Goal: Task Accomplishment & Management: Manage account settings

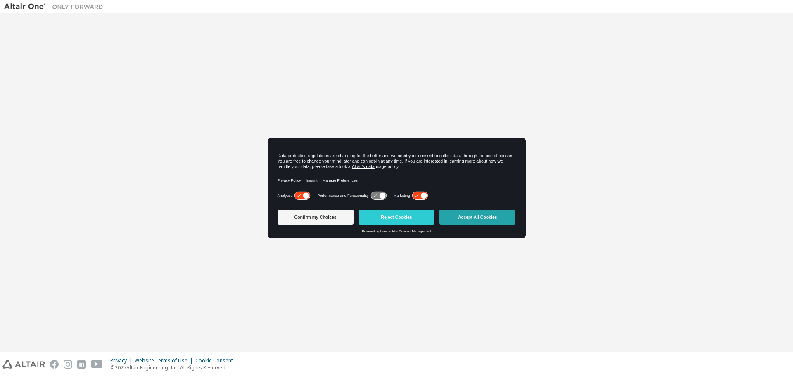
click at [483, 215] on button "Accept All Cookies" at bounding box center [478, 217] width 76 height 15
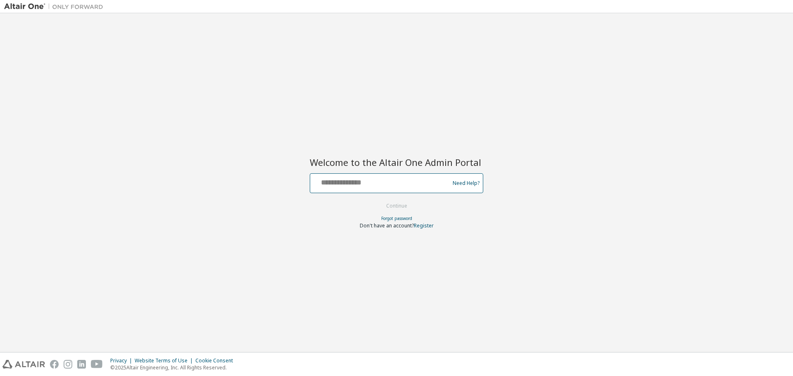
click at [347, 183] on input "text" at bounding box center [381, 182] width 135 height 12
type input "**********"
click at [389, 208] on button "Continue" at bounding box center [397, 206] width 38 height 12
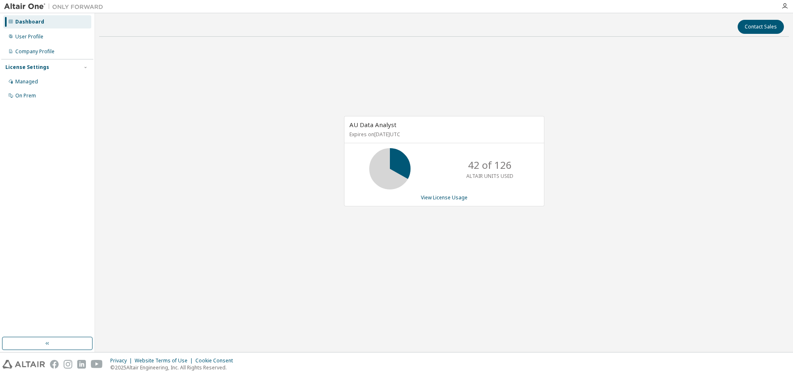
click at [480, 167] on p "42 of 126" at bounding box center [490, 165] width 44 height 14
click at [24, 79] on div "Managed" at bounding box center [26, 81] width 23 height 7
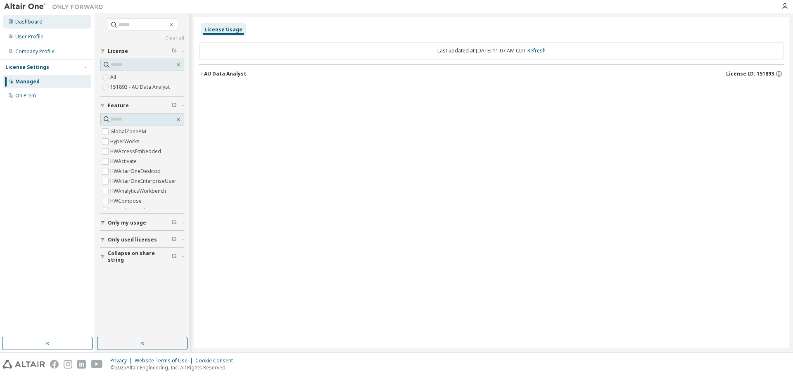
click at [30, 25] on div "Dashboard" at bounding box center [28, 22] width 27 height 7
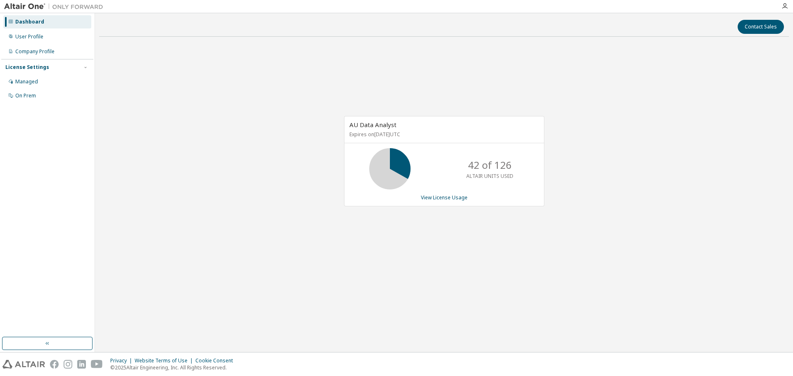
click at [432, 165] on div "42 of 126 ALTAIR UNITS USED" at bounding box center [445, 168] width 200 height 41
click at [450, 198] on link "View License Usage" at bounding box center [444, 197] width 47 height 7
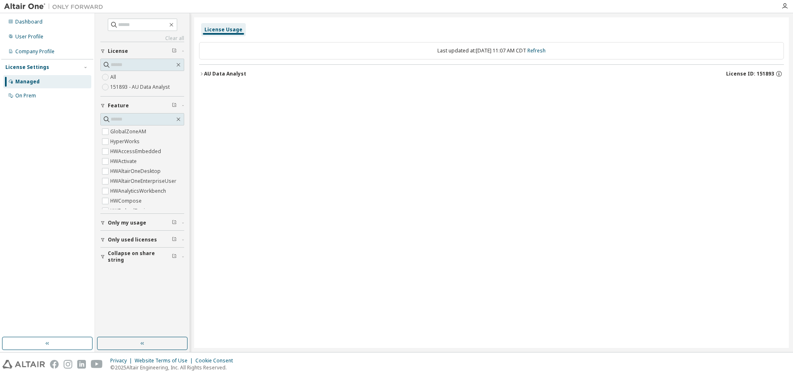
click at [31, 64] on div "License Settings" at bounding box center [27, 67] width 44 height 7
click at [32, 67] on div "License Settings" at bounding box center [27, 67] width 44 height 7
click at [33, 95] on div "On Prem" at bounding box center [25, 96] width 21 height 7
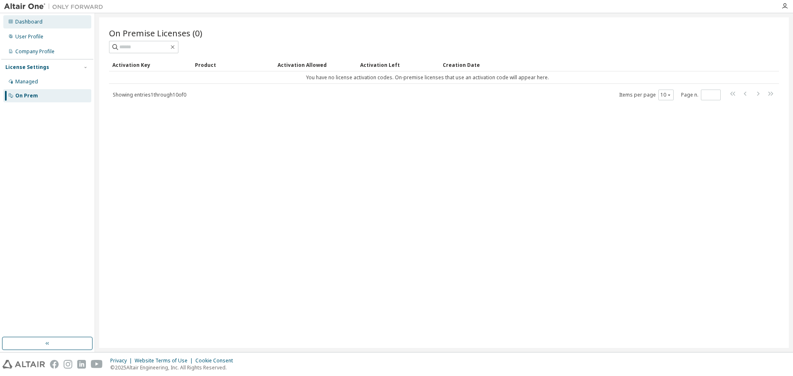
click at [24, 21] on div "Dashboard" at bounding box center [28, 22] width 27 height 7
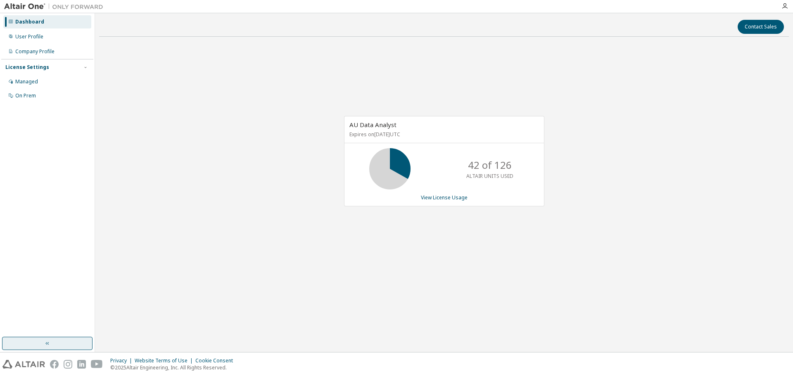
click at [57, 344] on button "button" at bounding box center [47, 343] width 90 height 13
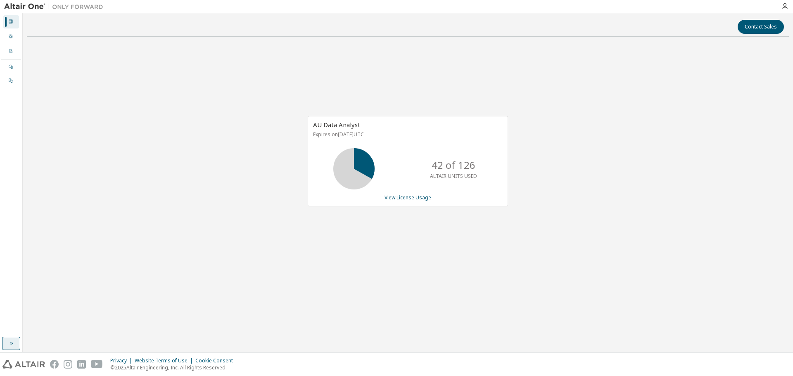
click at [11, 344] on icon "button" at bounding box center [11, 343] width 3 height 3
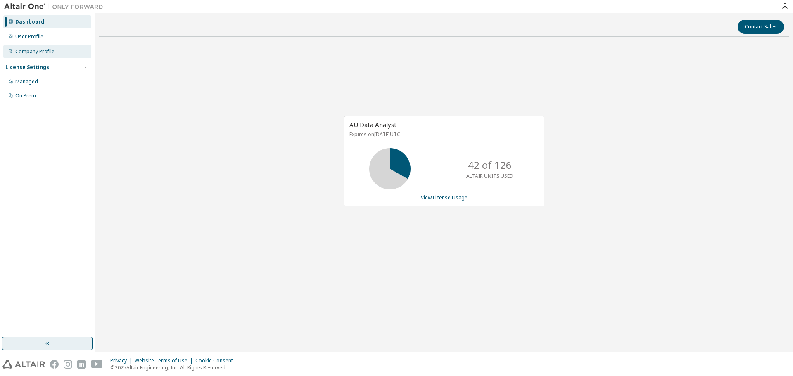
click at [33, 50] on div "Company Profile" at bounding box center [34, 51] width 39 height 7
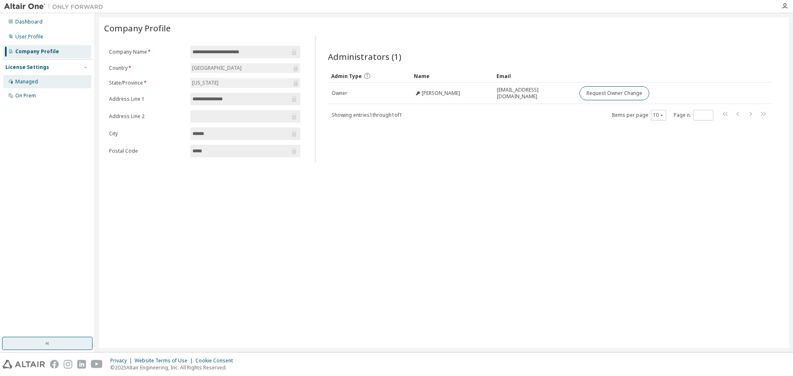
click at [40, 81] on div "Managed" at bounding box center [47, 81] width 88 height 13
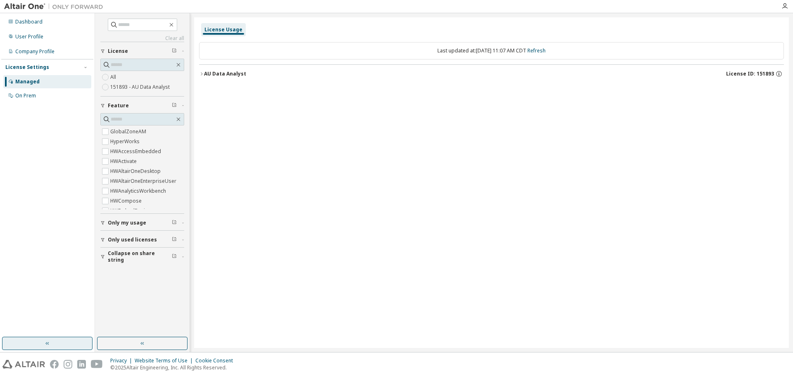
click at [137, 239] on span "Only used licenses" at bounding box center [132, 240] width 49 height 7
click at [785, 6] on icon "button" at bounding box center [785, 6] width 7 height 7
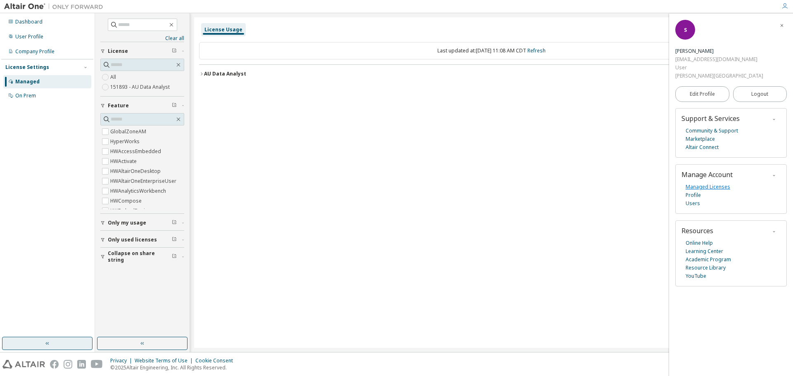
click at [705, 183] on link "Managed Licenses" at bounding box center [708, 187] width 45 height 8
click at [39, 23] on div "Dashboard" at bounding box center [28, 22] width 27 height 7
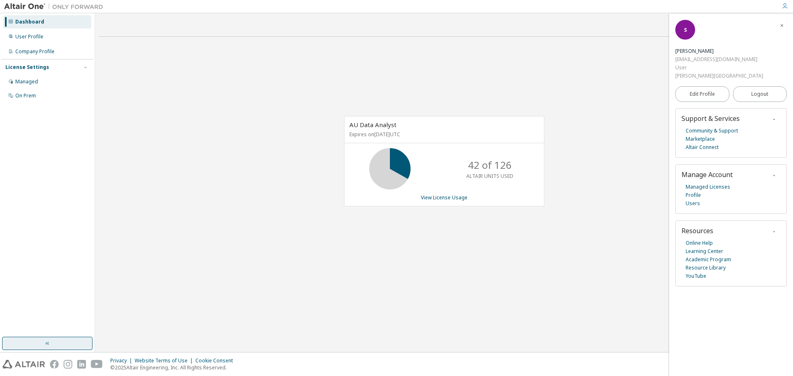
click at [27, 7] on img at bounding box center [55, 6] width 103 height 8
click at [701, 91] on span "Edit Profile" at bounding box center [702, 94] width 25 height 7
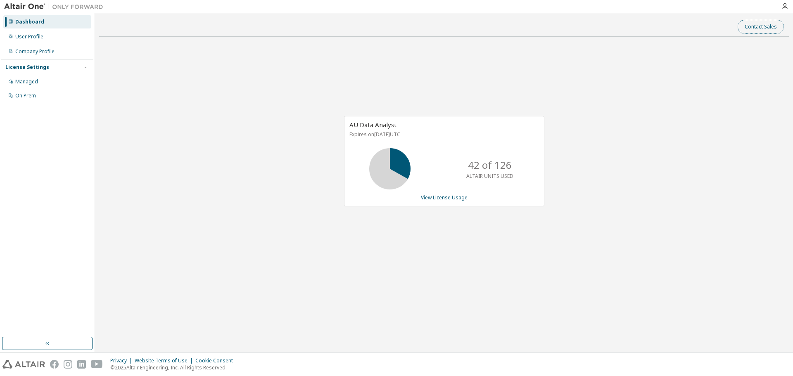
click at [761, 26] on button "Contact Sales" at bounding box center [761, 27] width 46 height 14
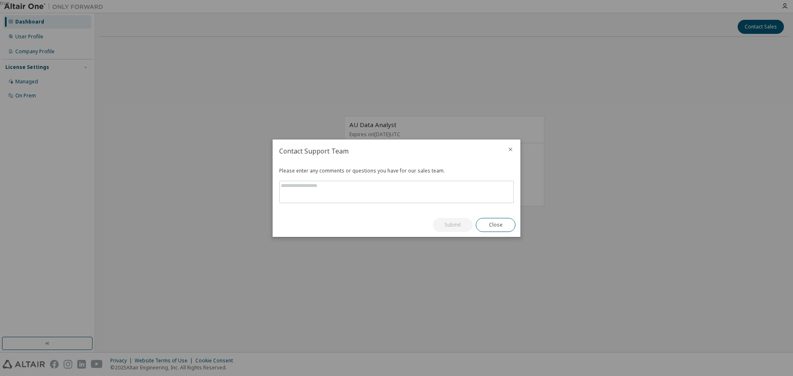
click at [511, 150] on icon "close" at bounding box center [510, 149] width 7 height 7
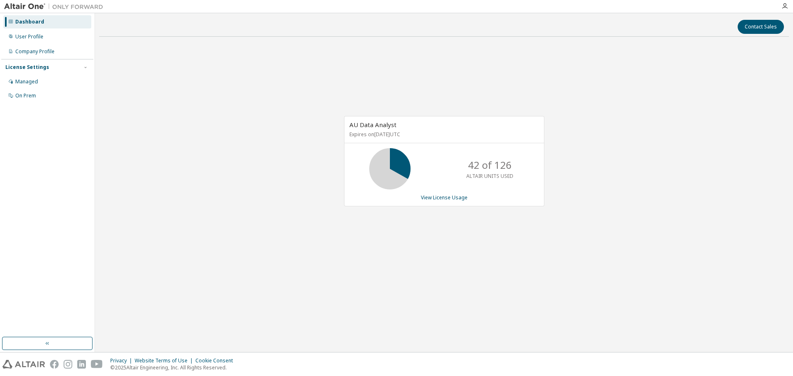
click at [25, 21] on div "Dashboard" at bounding box center [29, 22] width 29 height 7
click at [790, 6] on div at bounding box center [785, 6] width 17 height 7
click at [787, 6] on icon "button" at bounding box center [785, 6] width 7 height 7
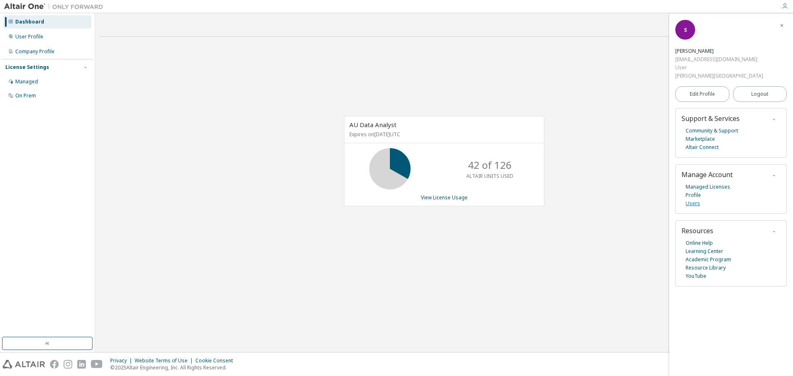
click at [693, 200] on link "Users" at bounding box center [693, 204] width 14 height 8
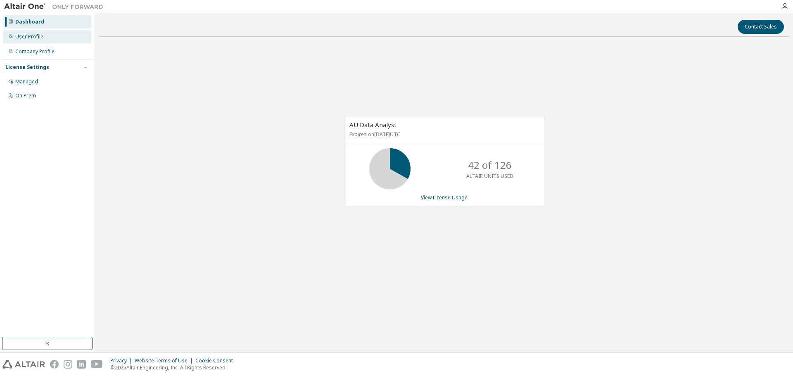
click at [26, 37] on div "User Profile" at bounding box center [29, 36] width 28 height 7
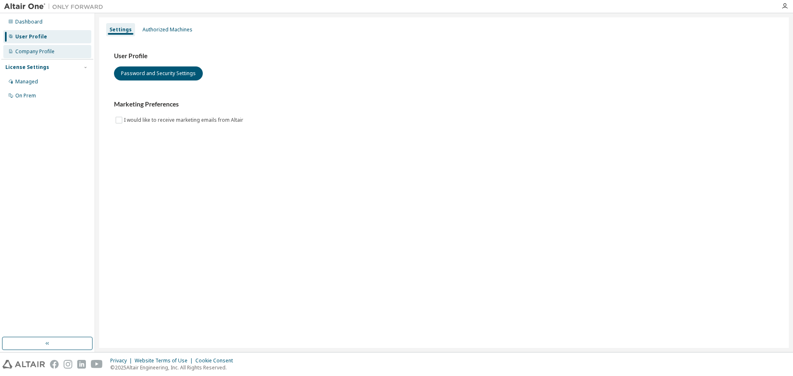
click at [30, 50] on div "Company Profile" at bounding box center [34, 51] width 39 height 7
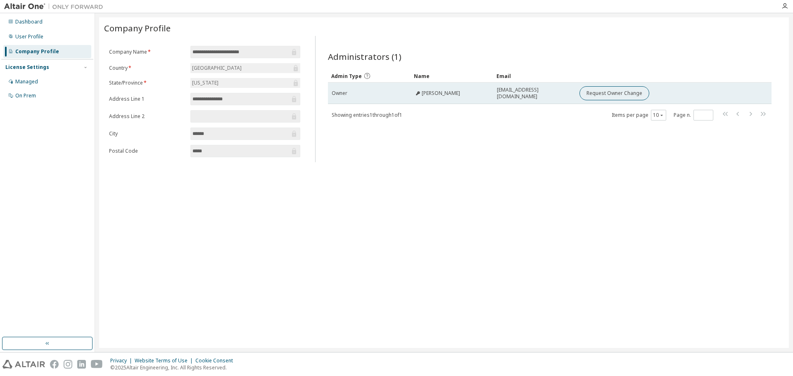
click at [428, 91] on span "Jennifer Thorn" at bounding box center [441, 93] width 38 height 7
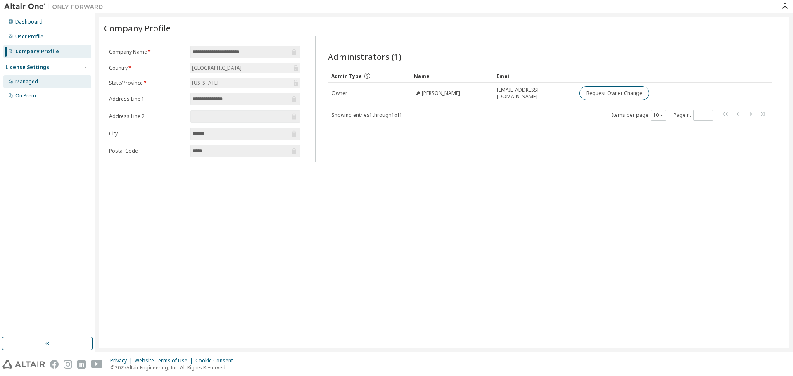
click at [20, 77] on div "Managed" at bounding box center [47, 81] width 88 height 13
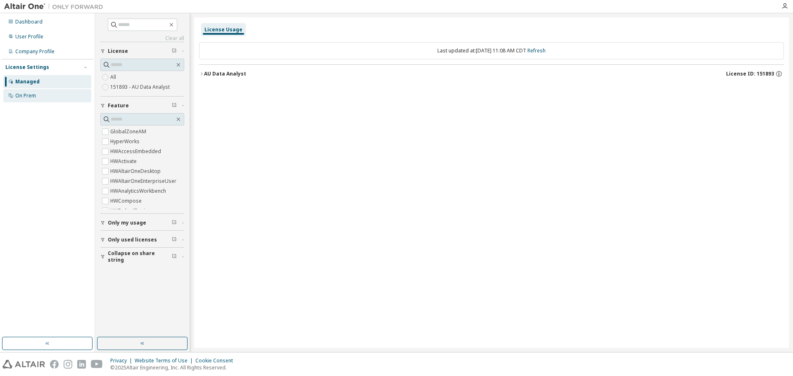
click at [30, 97] on div "On Prem" at bounding box center [25, 96] width 21 height 7
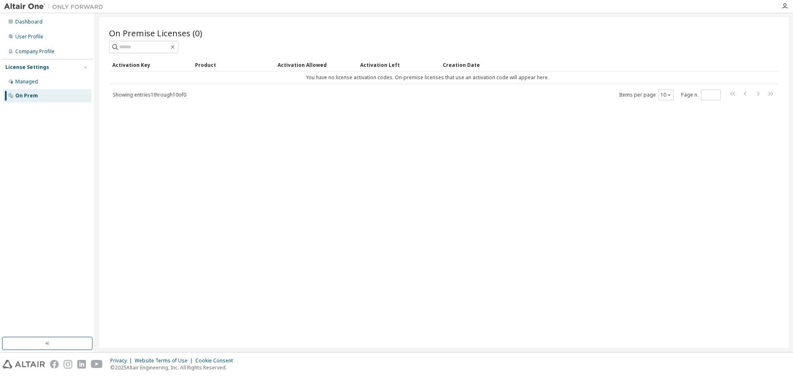
click at [431, 84] on div "Activation Key Product Activation Allowed Activation Left Creation Date You hav…" at bounding box center [444, 79] width 670 height 43
click at [208, 65] on div "Product" at bounding box center [233, 64] width 76 height 13
click at [305, 64] on div "Activation Allowed" at bounding box center [316, 64] width 76 height 13
click at [386, 65] on div "Activation Left" at bounding box center [398, 64] width 76 height 13
click at [23, 19] on div "Dashboard" at bounding box center [28, 22] width 27 height 7
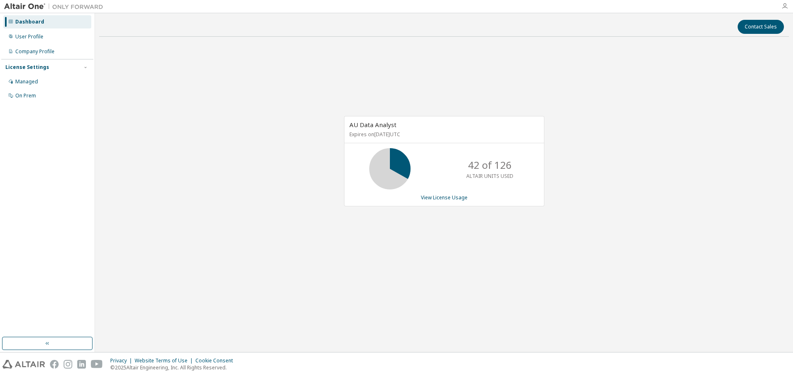
click at [784, 5] on icon "button" at bounding box center [785, 6] width 7 height 7
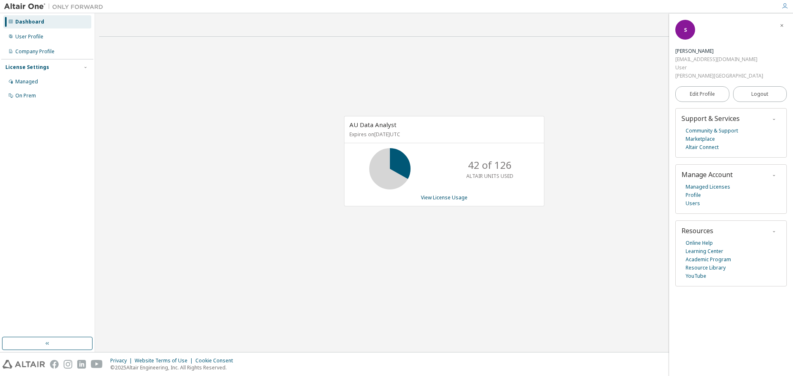
click at [772, 173] on icon "button" at bounding box center [774, 175] width 5 height 5
click at [701, 183] on link "Managed Licenses" at bounding box center [708, 187] width 45 height 8
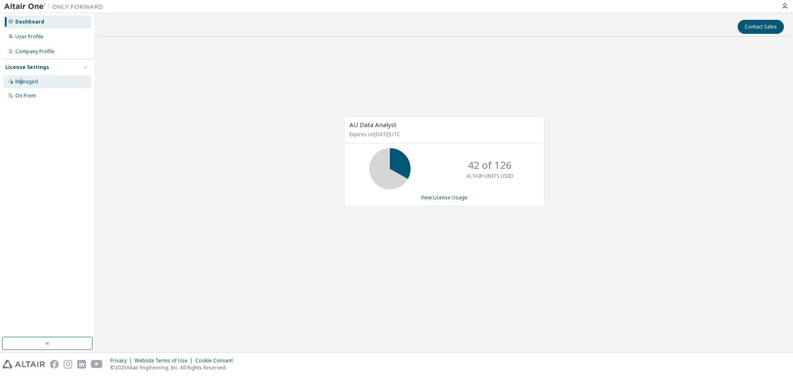
click at [22, 82] on div "Managed" at bounding box center [26, 81] width 23 height 7
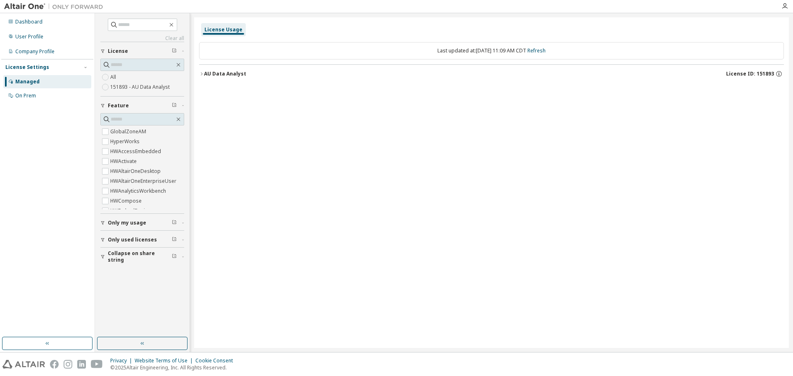
click at [123, 87] on label "151893 - AU Data Analyst" at bounding box center [140, 87] width 61 height 10
click at [213, 74] on div "AU Data Analyst" at bounding box center [225, 74] width 42 height 7
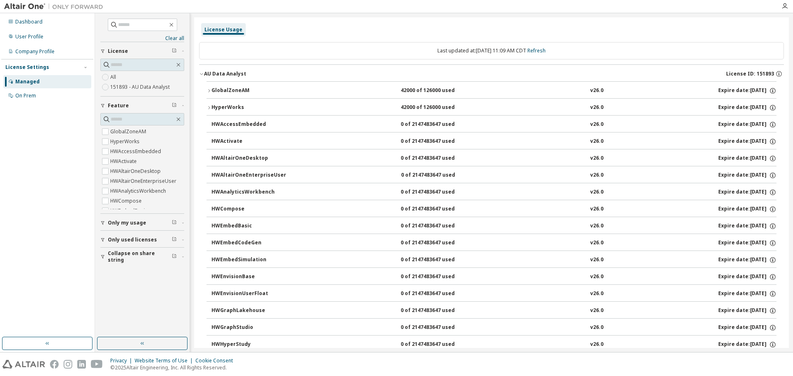
click at [121, 220] on span "Only my usage" at bounding box center [127, 223] width 38 height 7
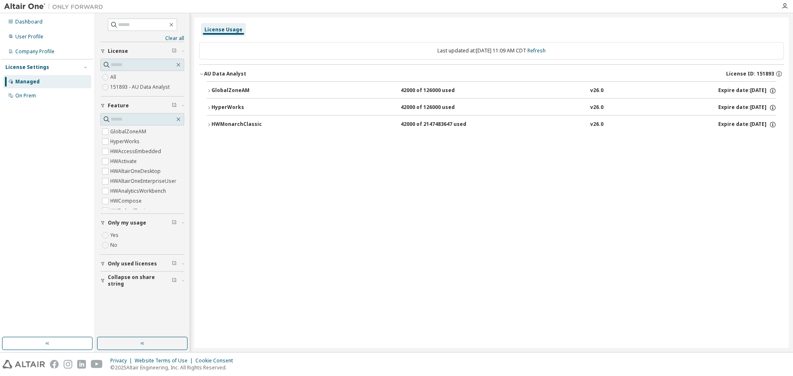
click at [234, 124] on div "HWMonarchClassic" at bounding box center [248, 124] width 74 height 7
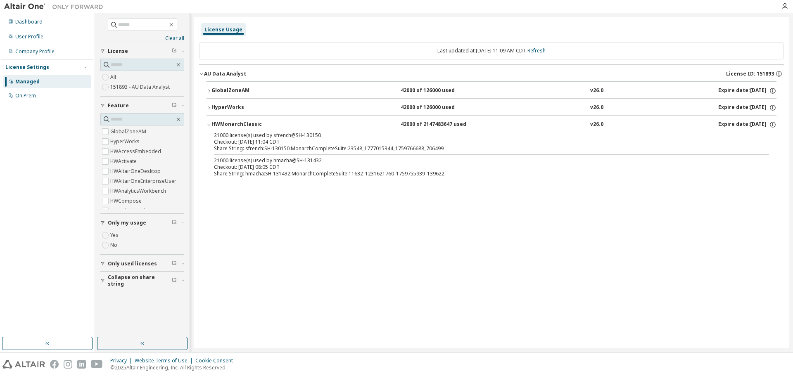
click at [234, 124] on div "HWMonarchClassic" at bounding box center [248, 124] width 74 height 7
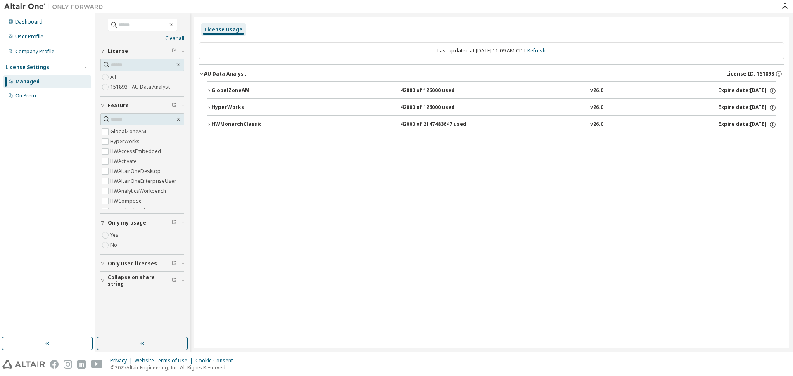
click at [138, 276] on button "Collapse on share string" at bounding box center [142, 281] width 84 height 18
click at [131, 254] on div "Yes No" at bounding box center [142, 243] width 84 height 24
click at [131, 260] on button "Only used licenses" at bounding box center [142, 264] width 84 height 18
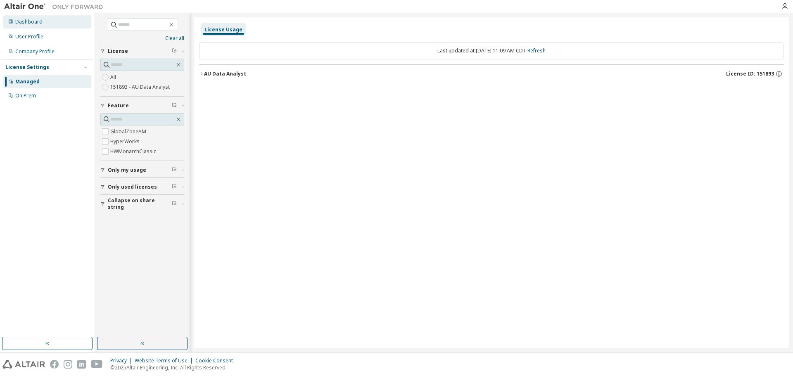
click at [38, 24] on div "Dashboard" at bounding box center [28, 22] width 27 height 7
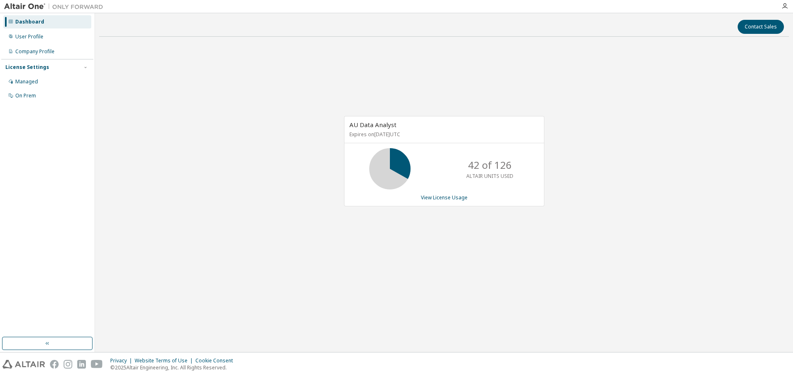
click at [400, 159] on icon at bounding box center [390, 169] width 21 height 21
click at [433, 197] on link "View License Usage" at bounding box center [444, 197] width 47 height 7
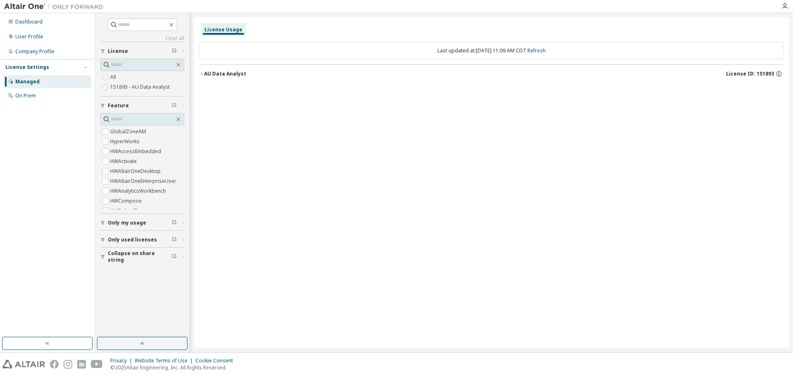
click at [223, 72] on div "AU Data Analyst" at bounding box center [225, 74] width 42 height 7
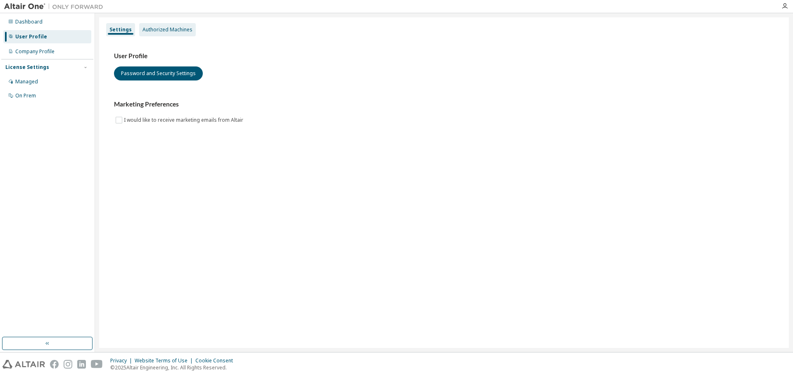
click at [154, 28] on div "Authorized Machines" at bounding box center [168, 29] width 50 height 7
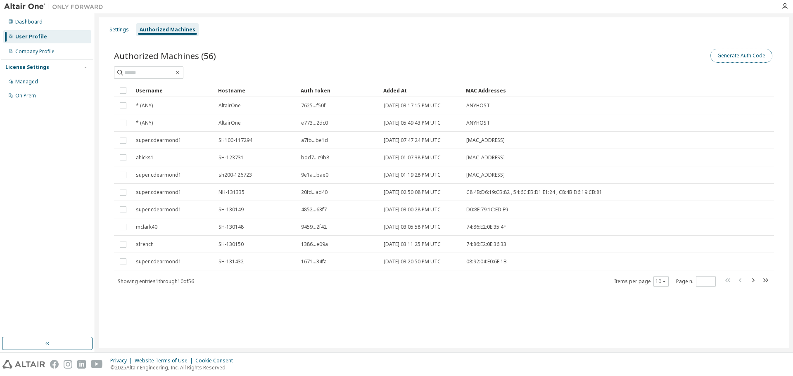
click at [739, 56] on button "Generate Auth Code" at bounding box center [742, 56] width 62 height 14
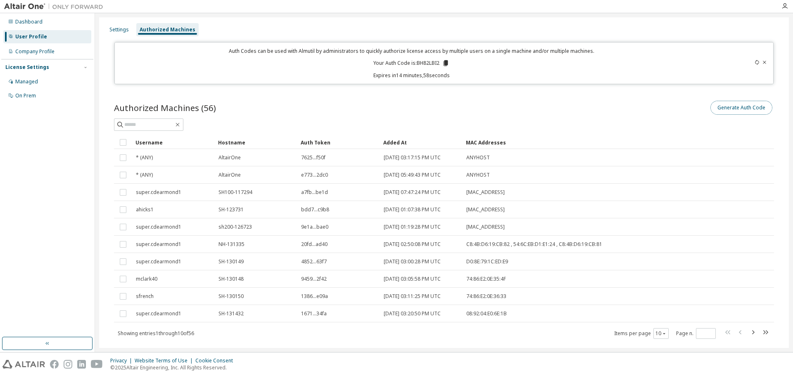
click at [741, 108] on button "Generate Auth Code" at bounding box center [742, 108] width 62 height 14
click at [444, 63] on icon at bounding box center [446, 63] width 5 height 6
click at [430, 74] on div "Auth Code copied to clipboard" at bounding box center [411, 75] width 73 height 8
